Goal: Information Seeking & Learning: Learn about a topic

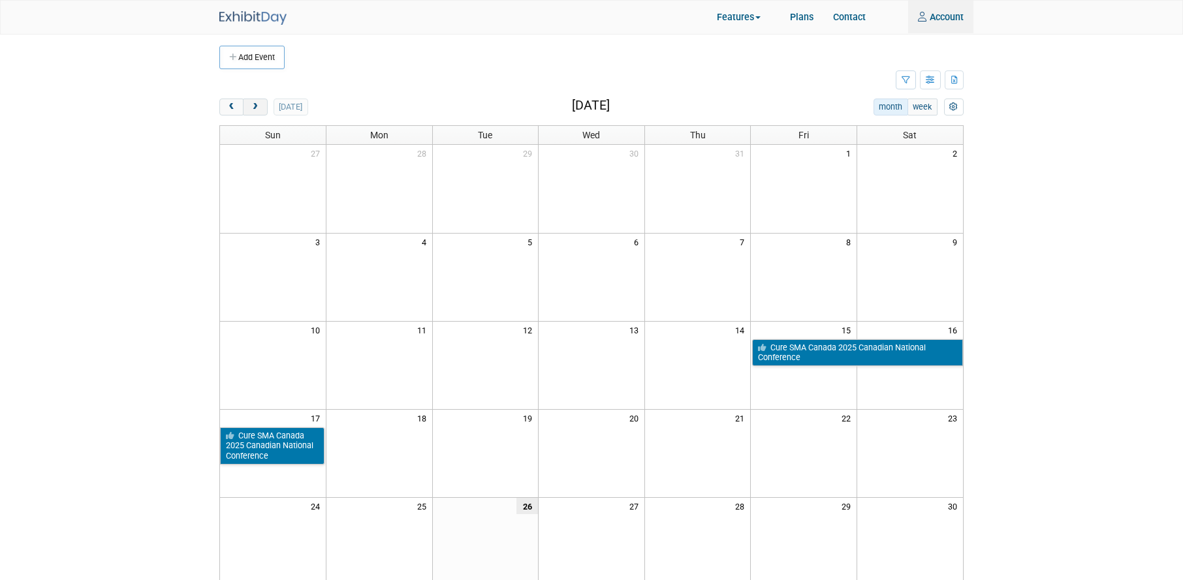
type input "[PERSON_NAME][EMAIL_ADDRESS][PERSON_NAME][DOMAIN_NAME]"
click at [251, 106] on span "next" at bounding box center [255, 107] width 10 height 8
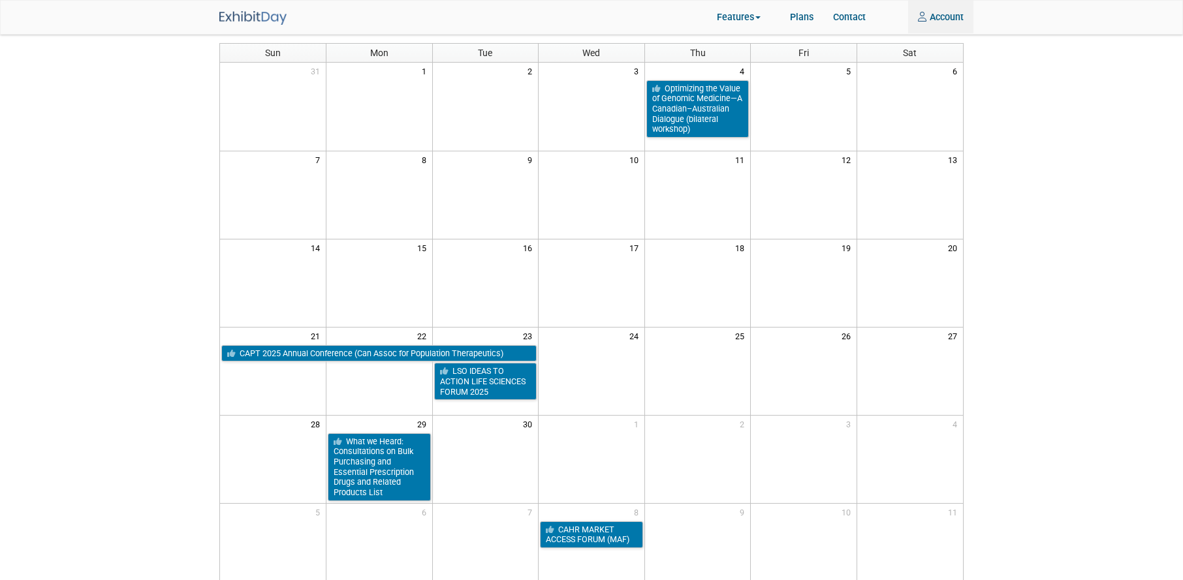
scroll to position [196, 0]
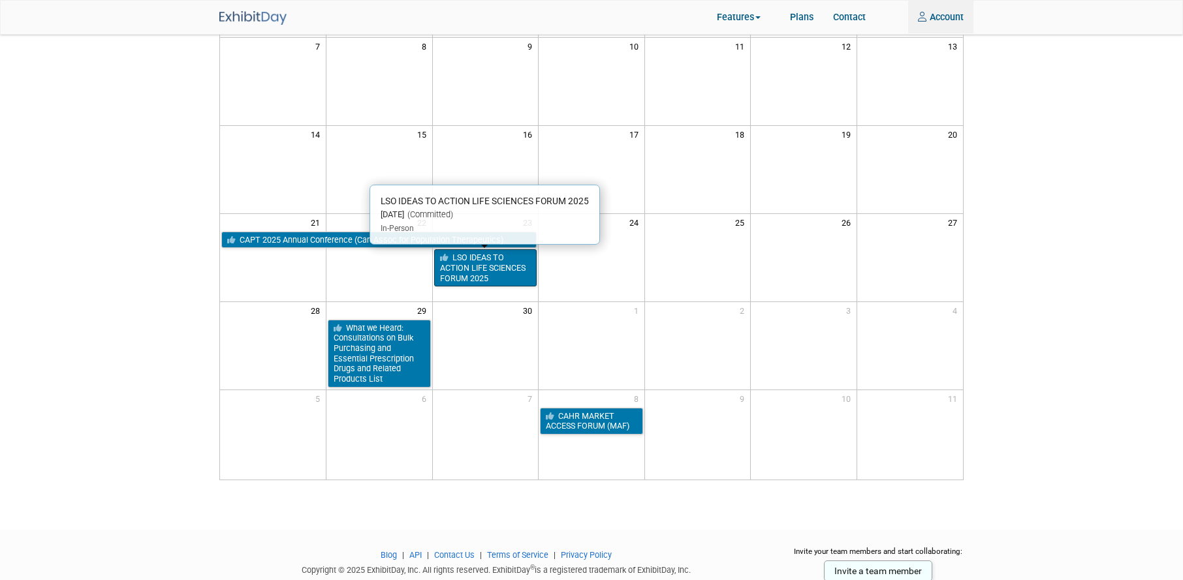
click at [487, 262] on link "LSO IDEAS TO ACTION LIFE SCIENCES FORUM 2025" at bounding box center [485, 267] width 103 height 37
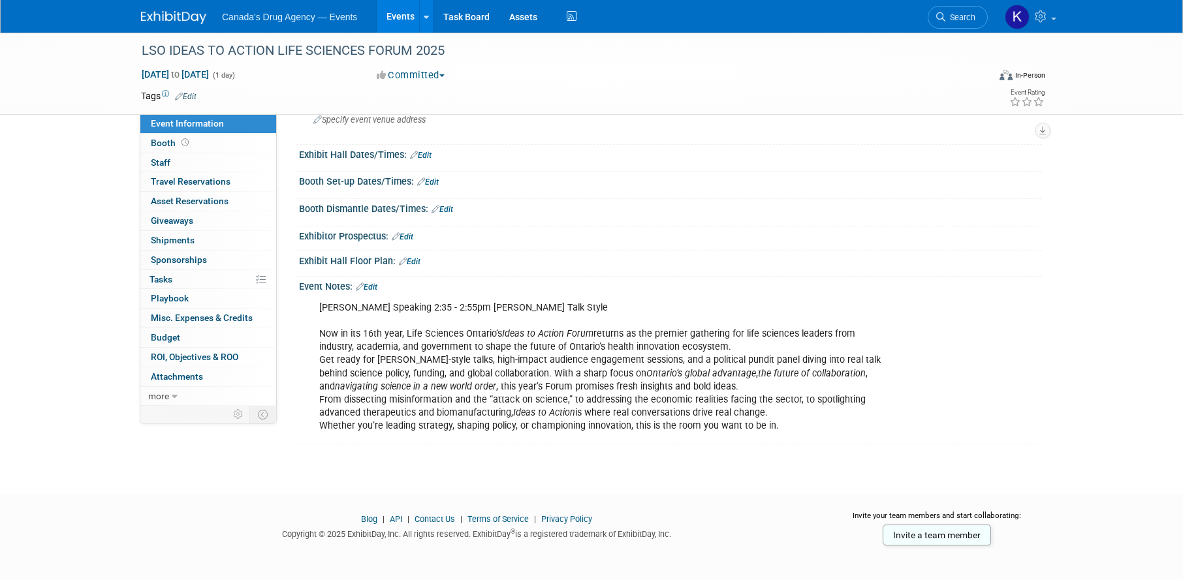
scroll to position [119, 0]
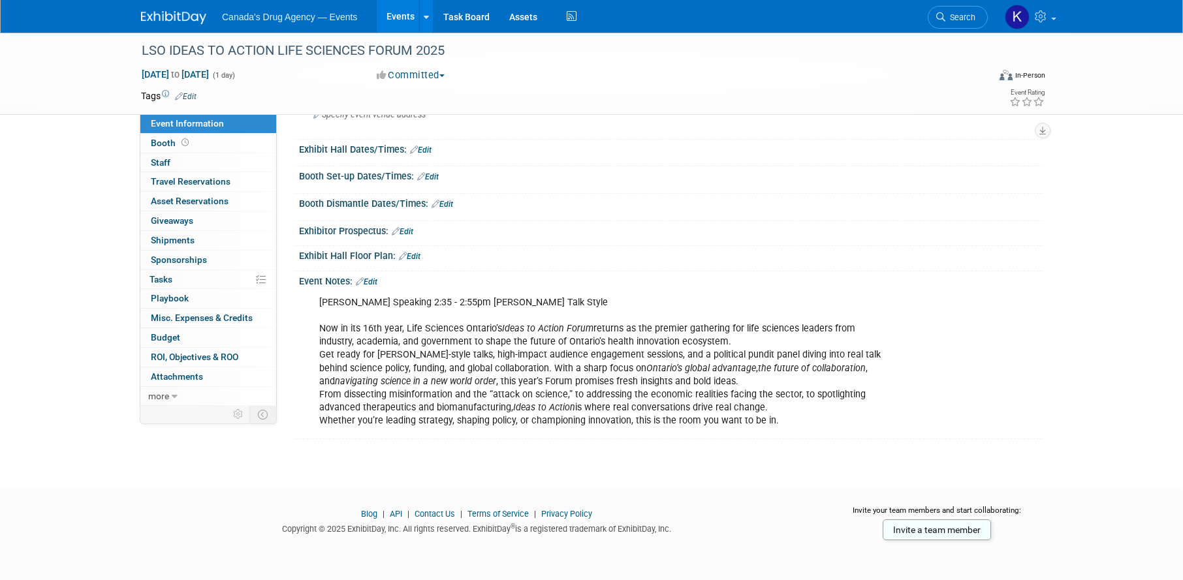
click at [501, 400] on div "Suzanne Speaking 2:35 - 2:55pm TED Talk Style Now in its 16th year, Life Scienc…" at bounding box center [604, 362] width 588 height 144
click at [550, 375] on div "Suzanne Speaking 2:35 - 2:55pm TED Talk Style Now in its 16th year, Life Scienc…" at bounding box center [604, 362] width 588 height 144
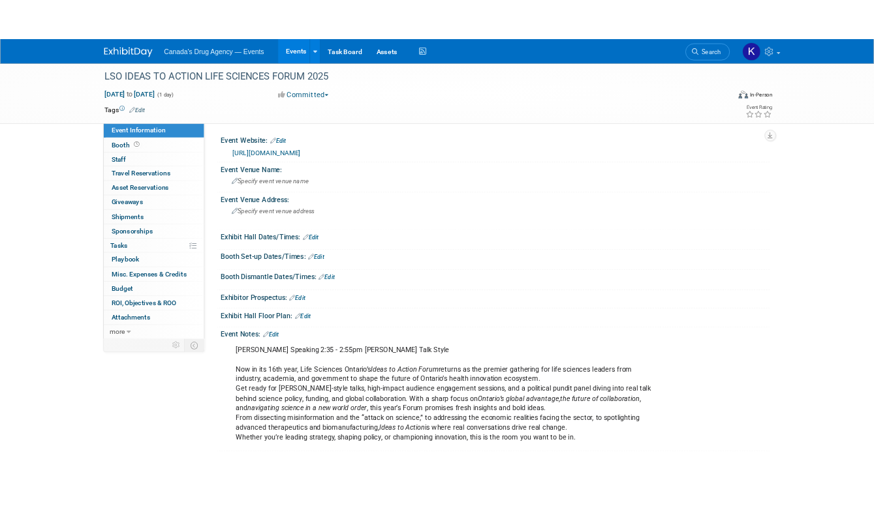
scroll to position [0, 0]
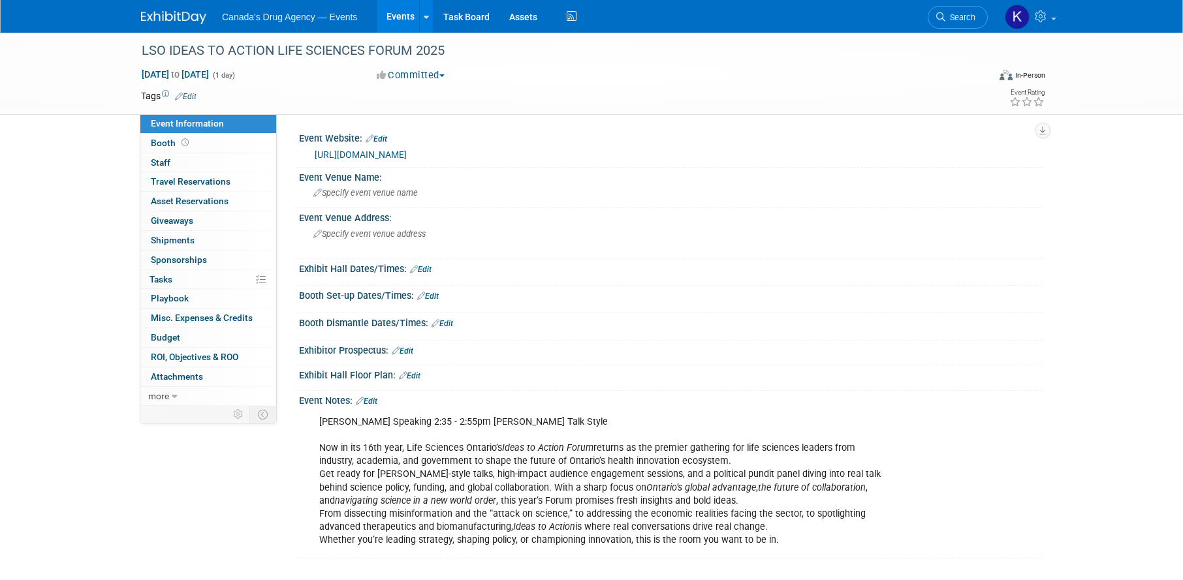
click at [407, 150] on link "https://lifesciencesontario.ca/lso-annual-ideas-to-action-life-sciences-forum/" at bounding box center [361, 154] width 92 height 10
